Goal: Register for event/course

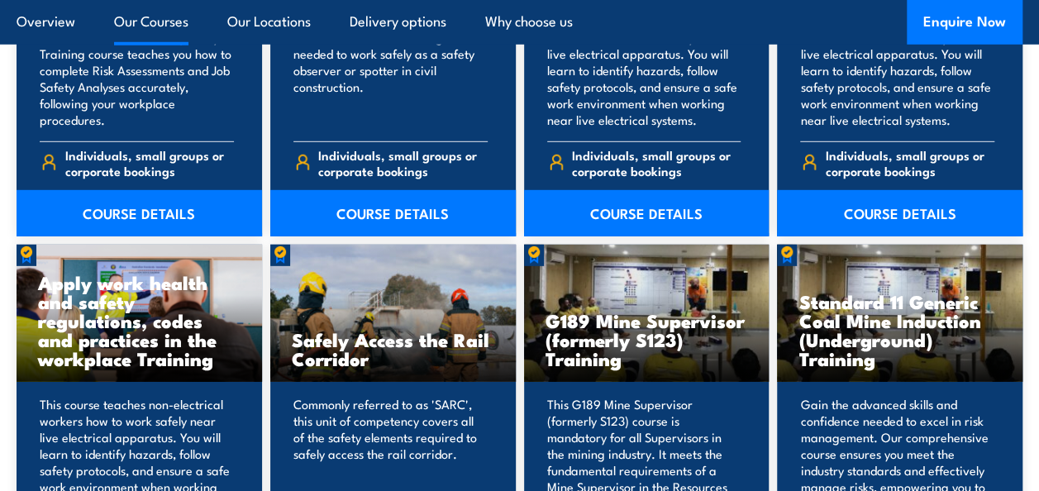
scroll to position [2397, 0]
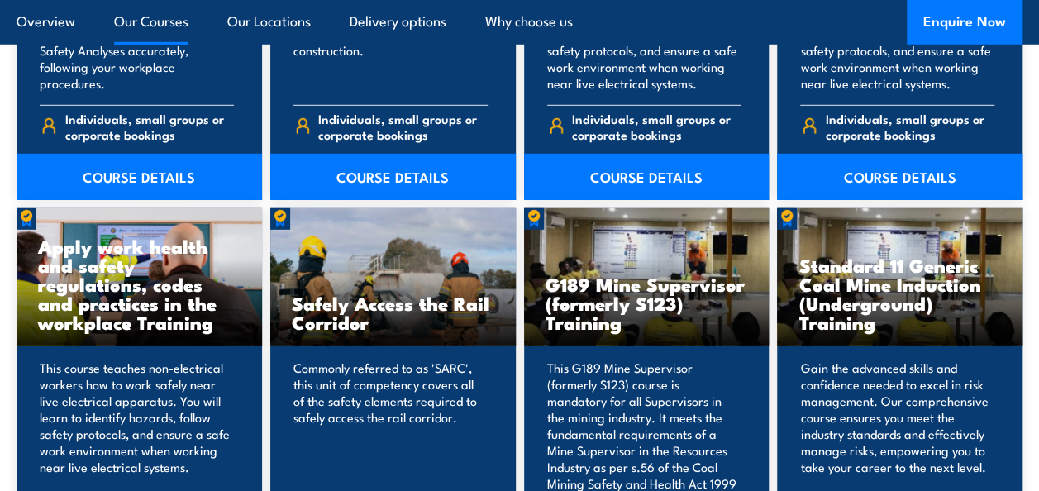
click at [684, 279] on h3 "G189 Mine Supervisor (formerly S123) Training" at bounding box center [647, 302] width 203 height 57
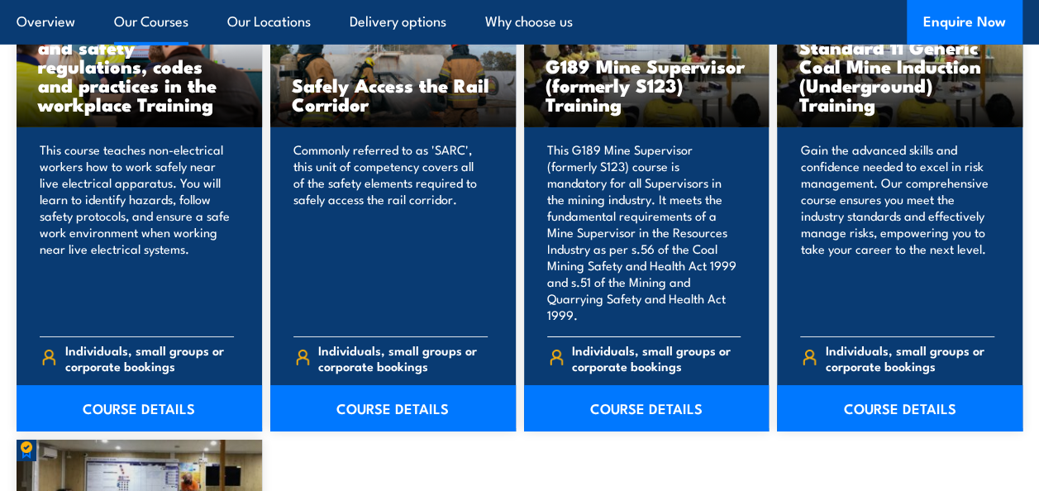
scroll to position [2645, 0]
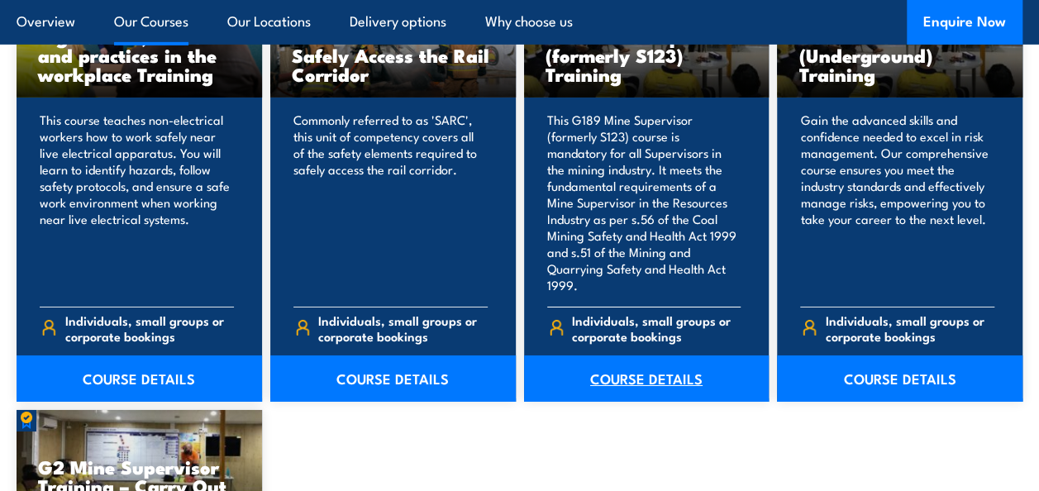
click at [684, 365] on link "COURSE DETAILS" at bounding box center [647, 378] width 246 height 46
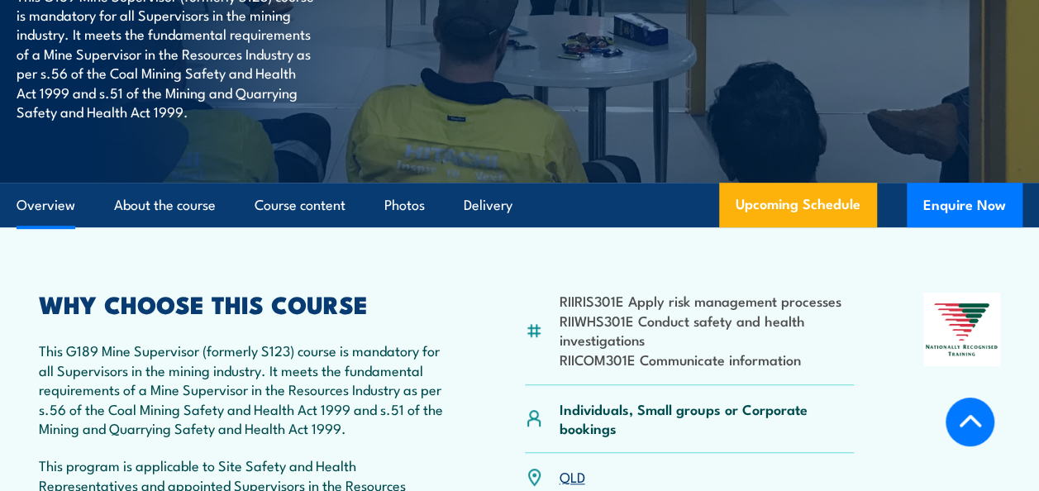
scroll to position [413, 0]
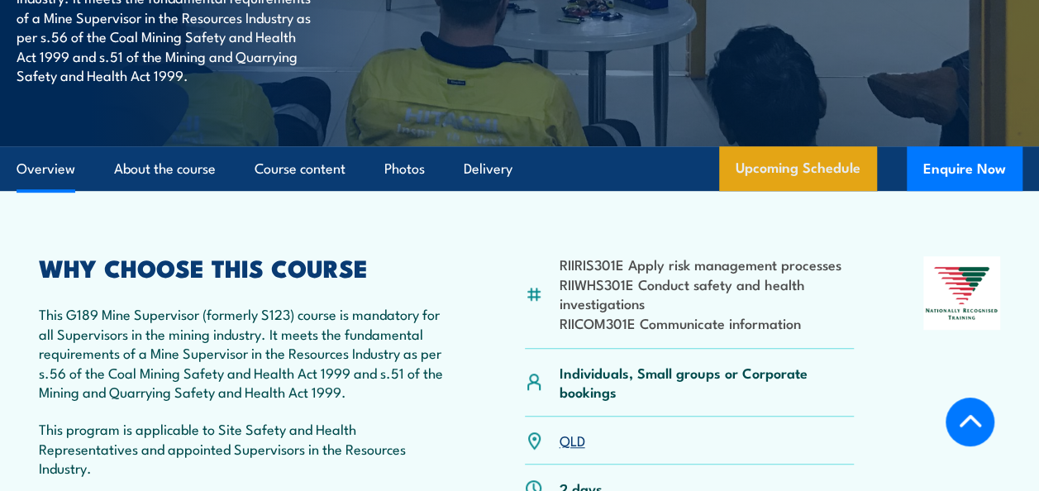
click at [818, 159] on link "Upcoming Schedule" at bounding box center [798, 168] width 158 height 45
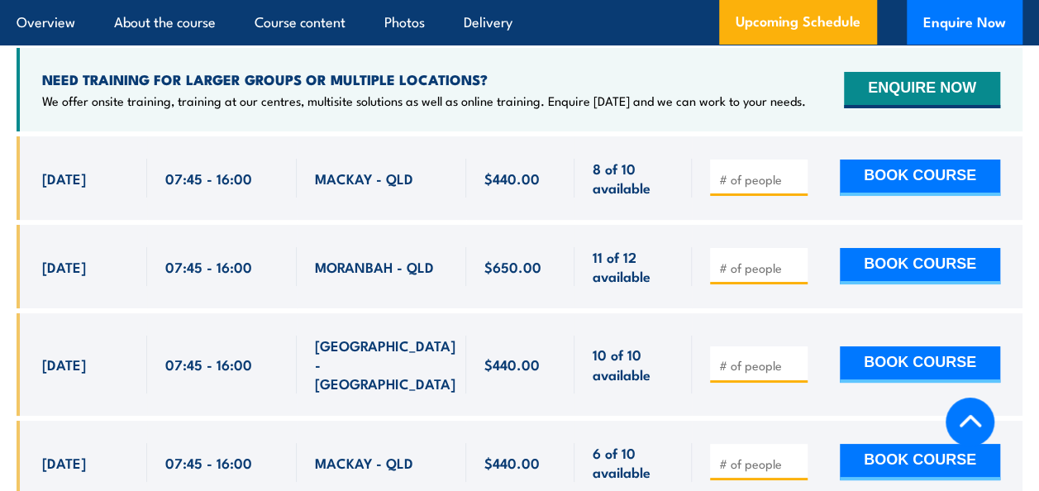
scroll to position [3007, 0]
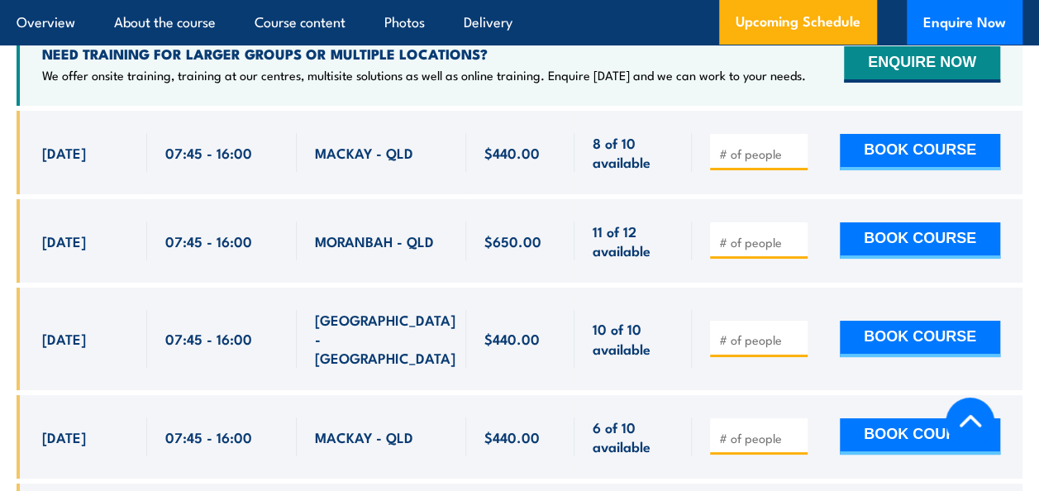
click at [456, 288] on div "[GEOGRAPHIC_DATA] - [GEOGRAPHIC_DATA]" at bounding box center [381, 339] width 169 height 103
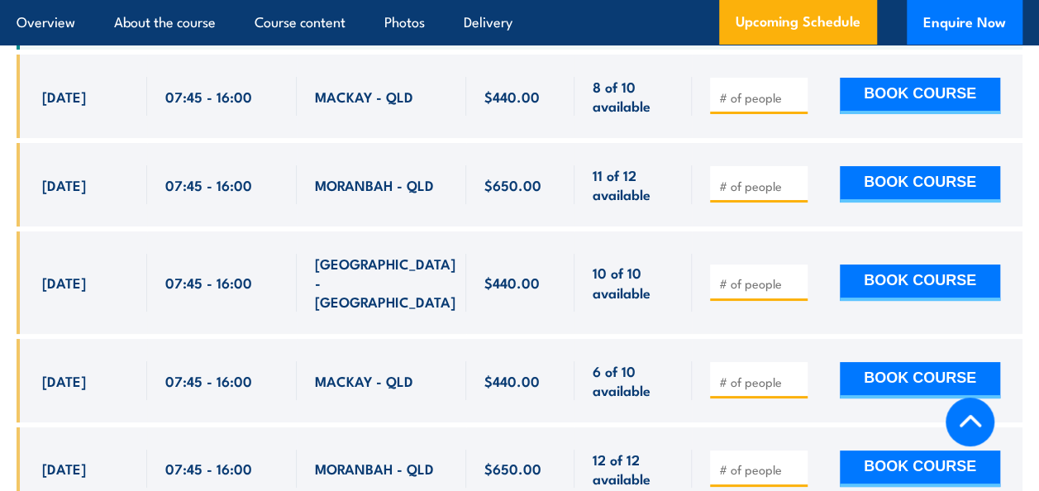
scroll to position [3090, 0]
